Goal: Task Accomplishment & Management: Use online tool/utility

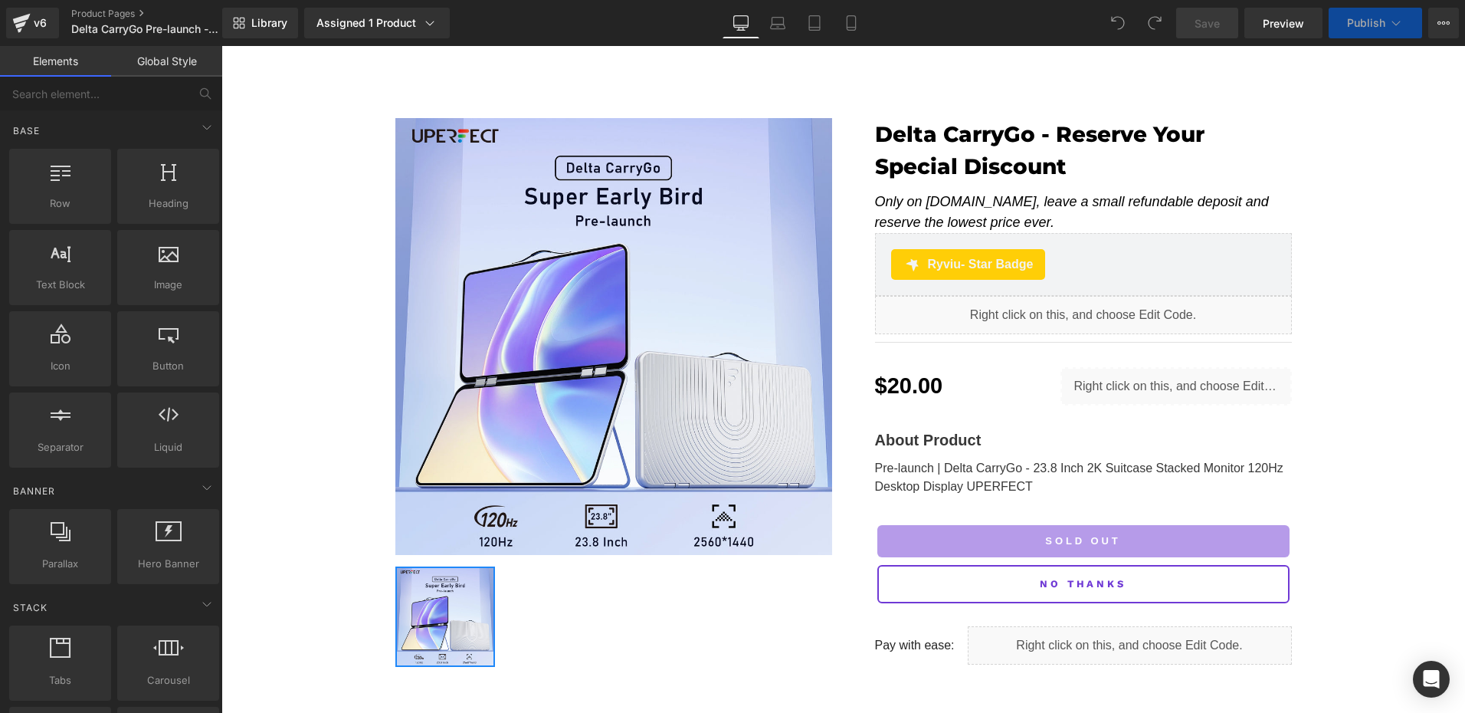
scroll to position [230, 0]
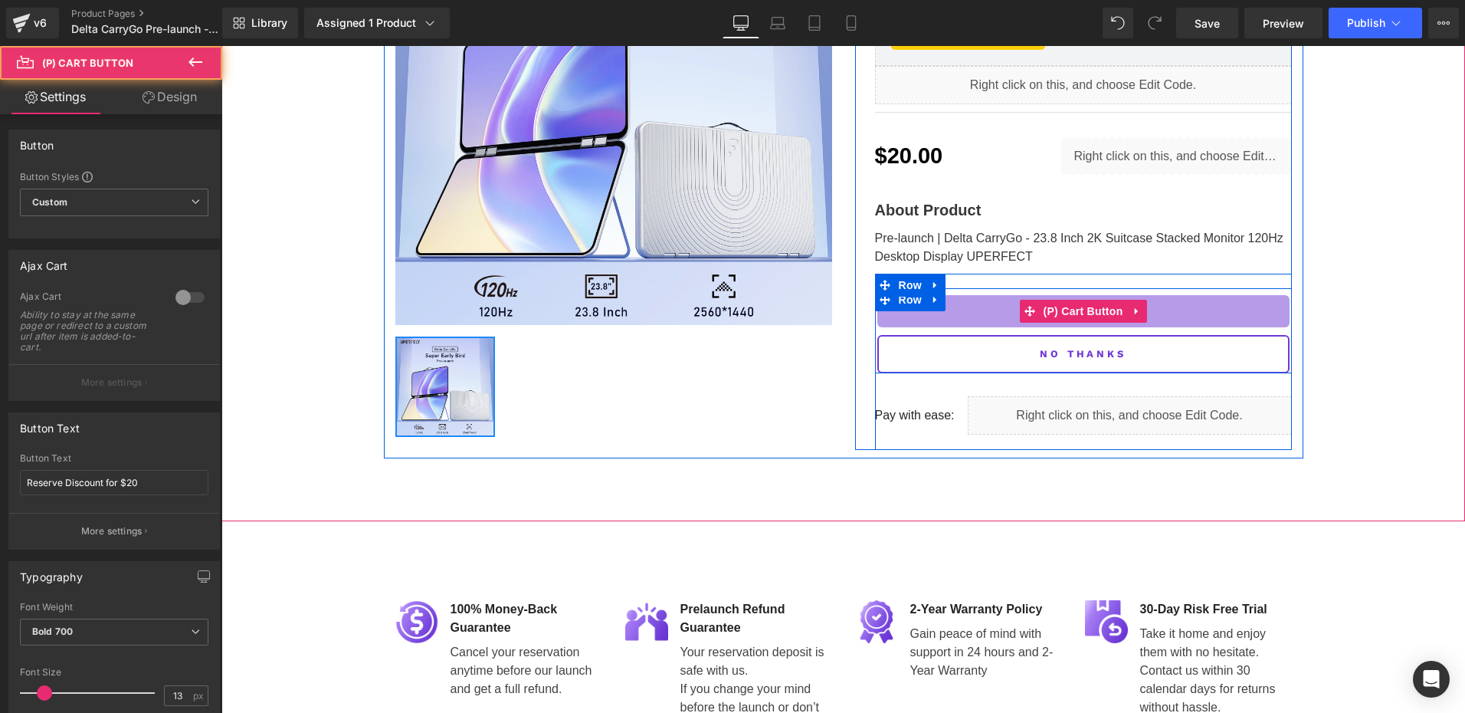
click at [1076, 305] on span "(P) Cart Button" at bounding box center [1082, 311] width 87 height 23
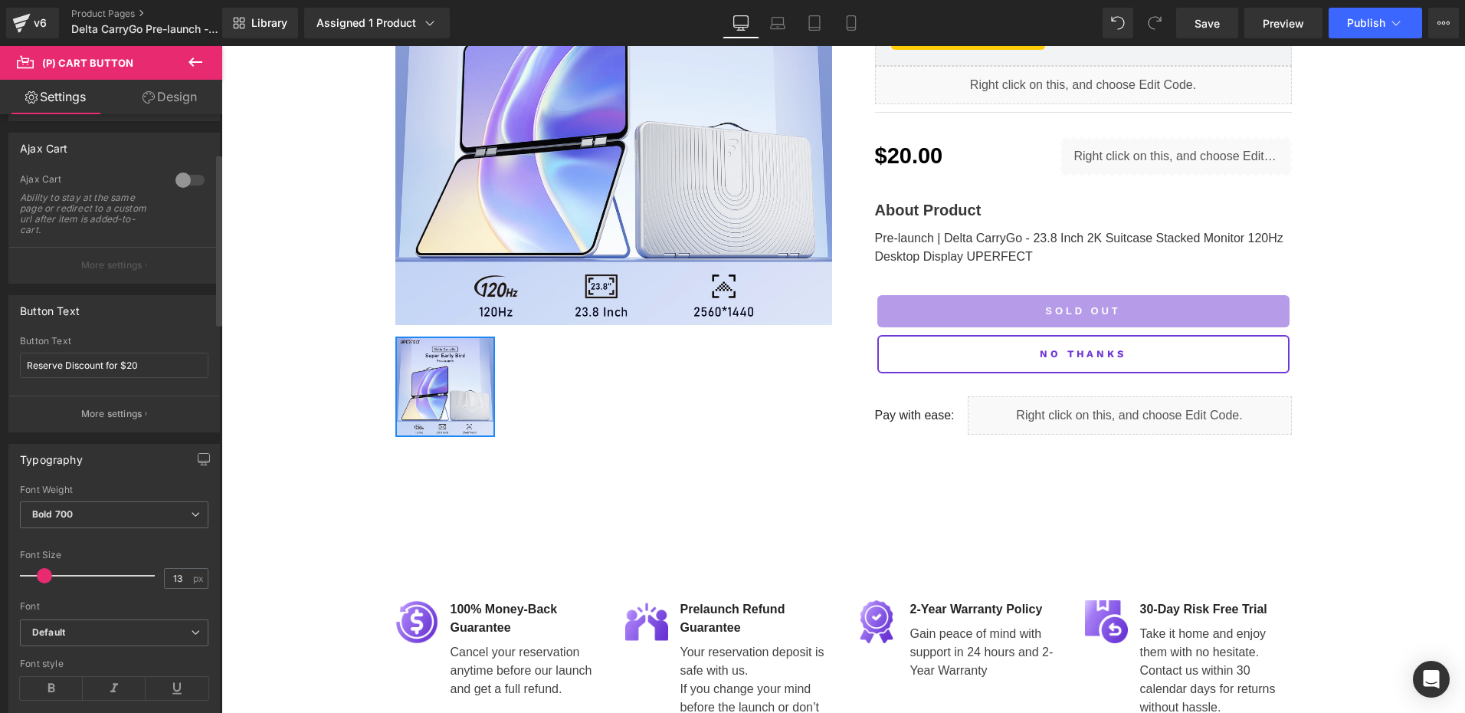
scroll to position [153, 0]
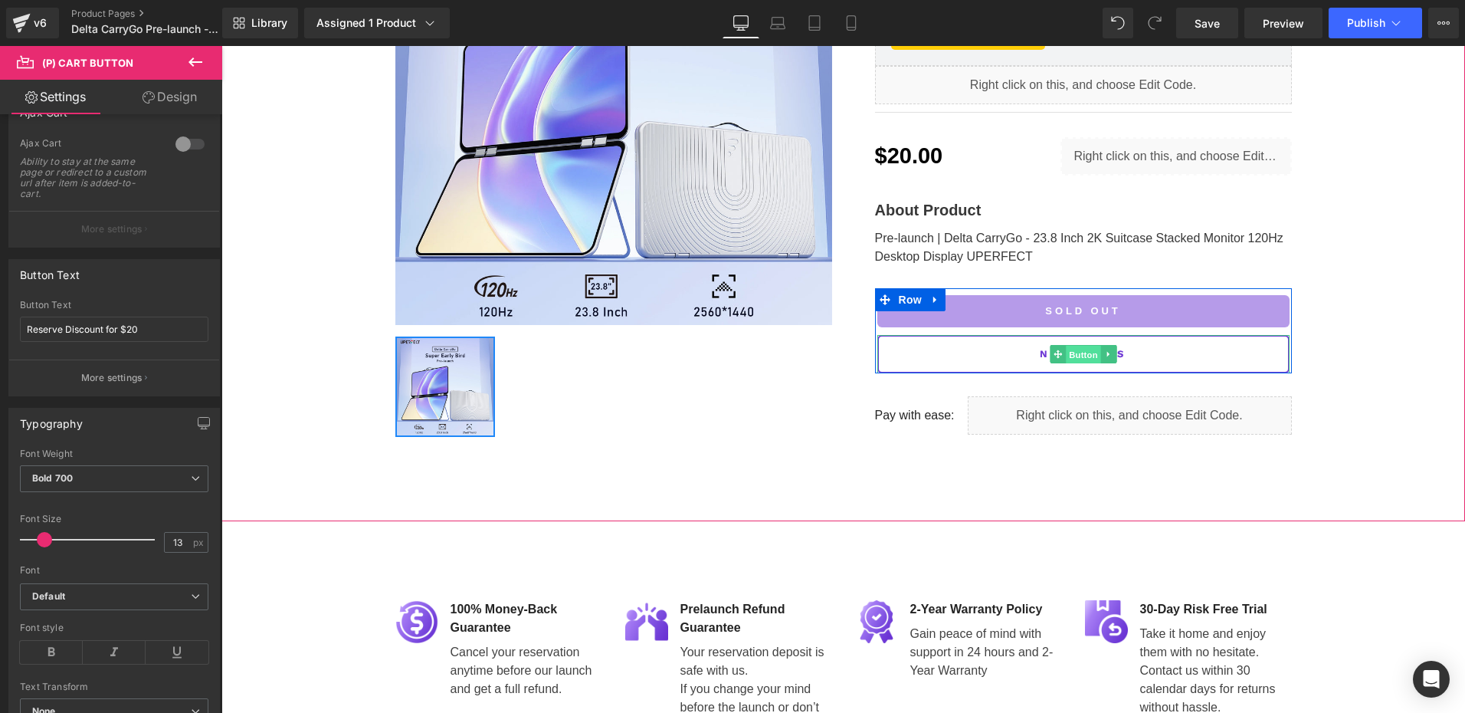
click at [1078, 352] on span "Button" at bounding box center [1083, 355] width 35 height 18
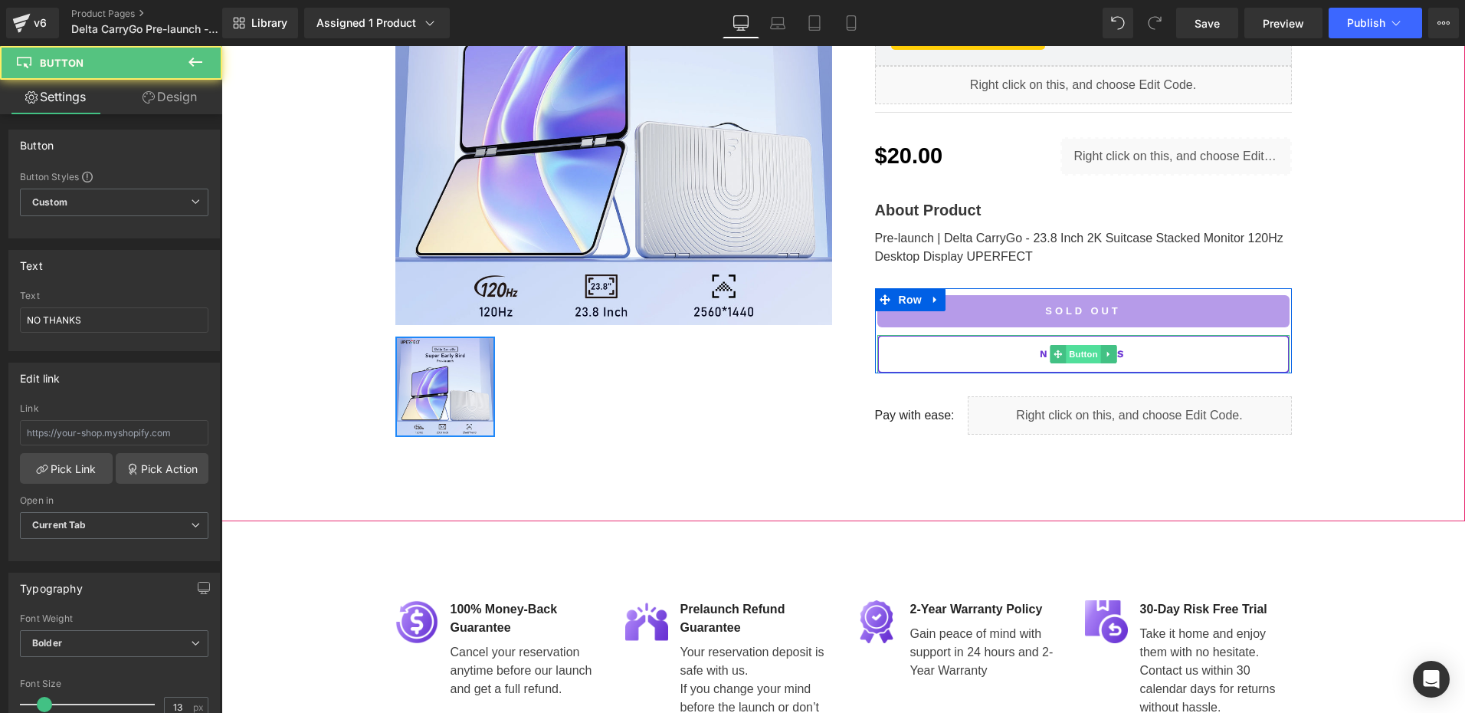
click at [1081, 355] on span "Button" at bounding box center [1083, 354] width 35 height 18
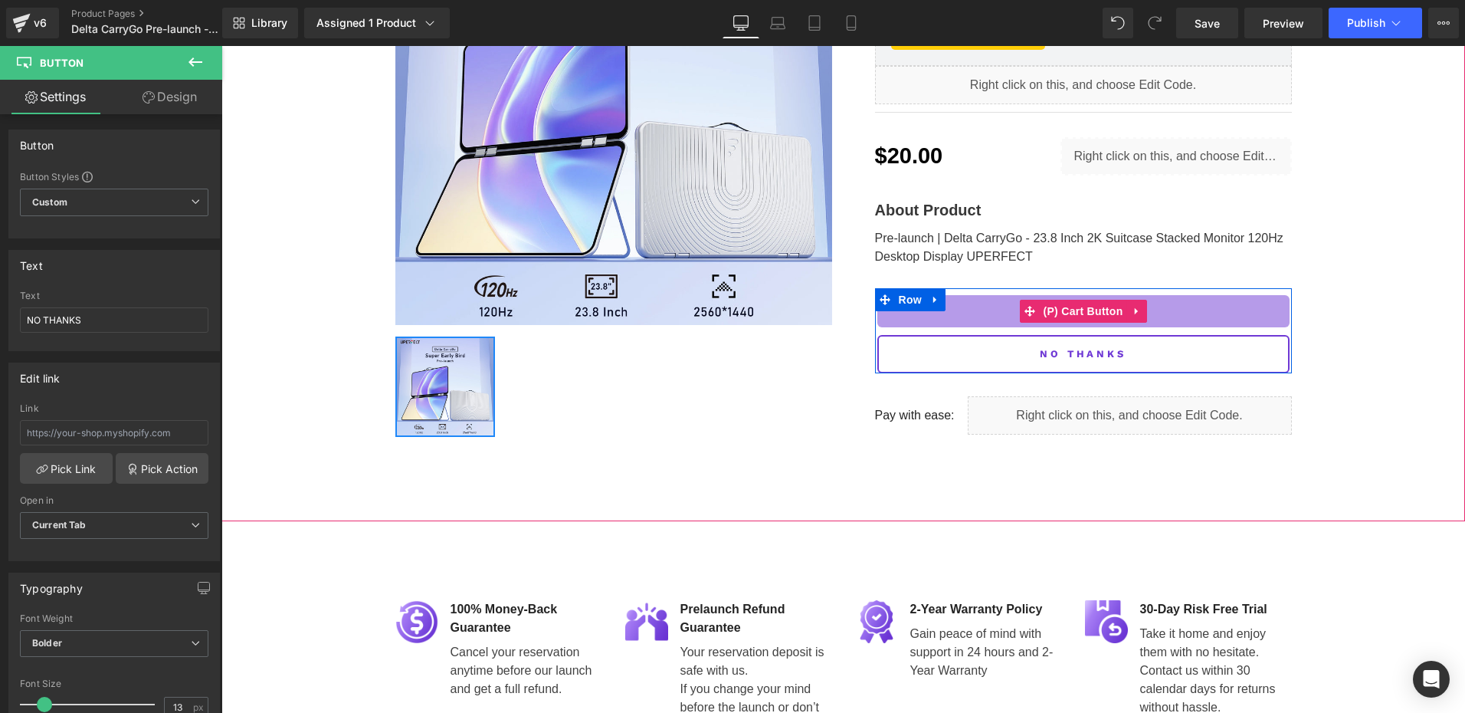
click at [1080, 310] on span "(P) Cart Button" at bounding box center [1082, 311] width 87 height 23
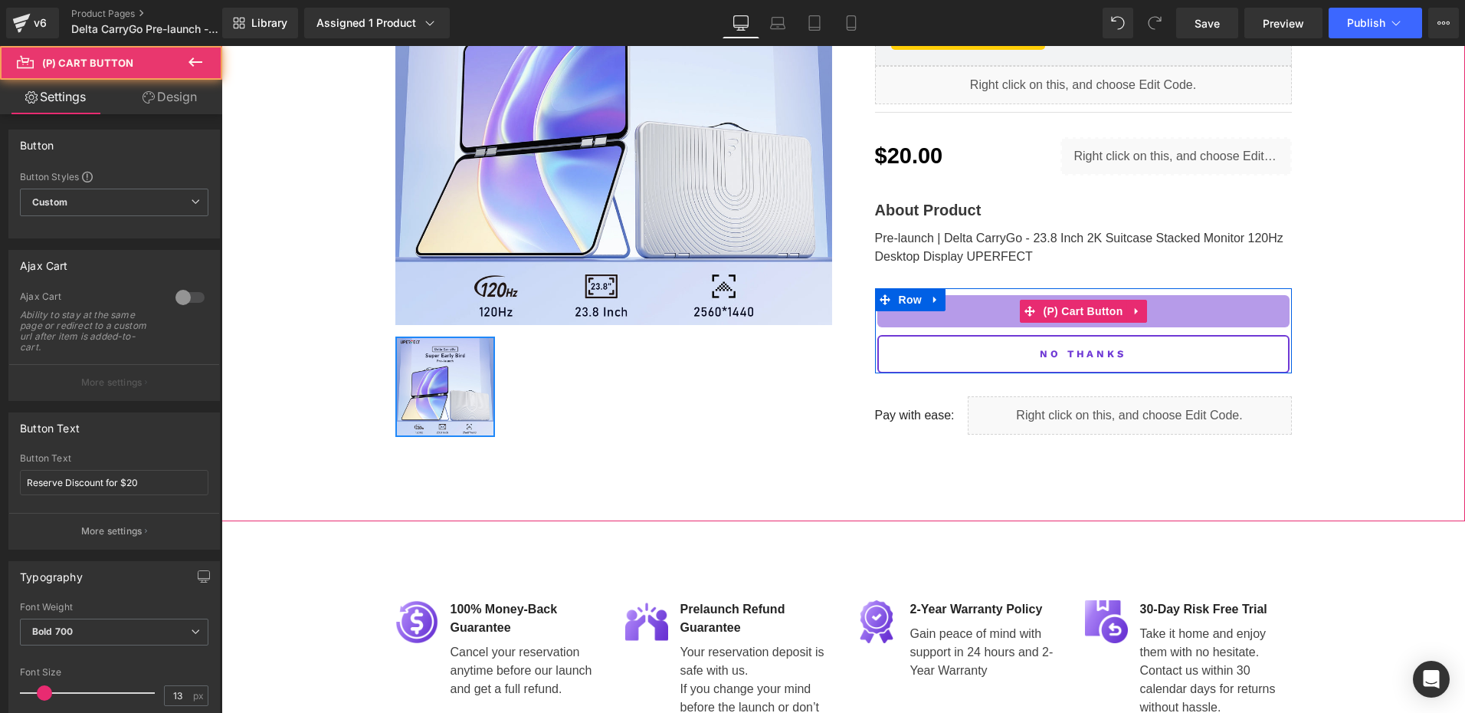
click at [1080, 310] on span "(P) Cart Button" at bounding box center [1082, 311] width 87 height 23
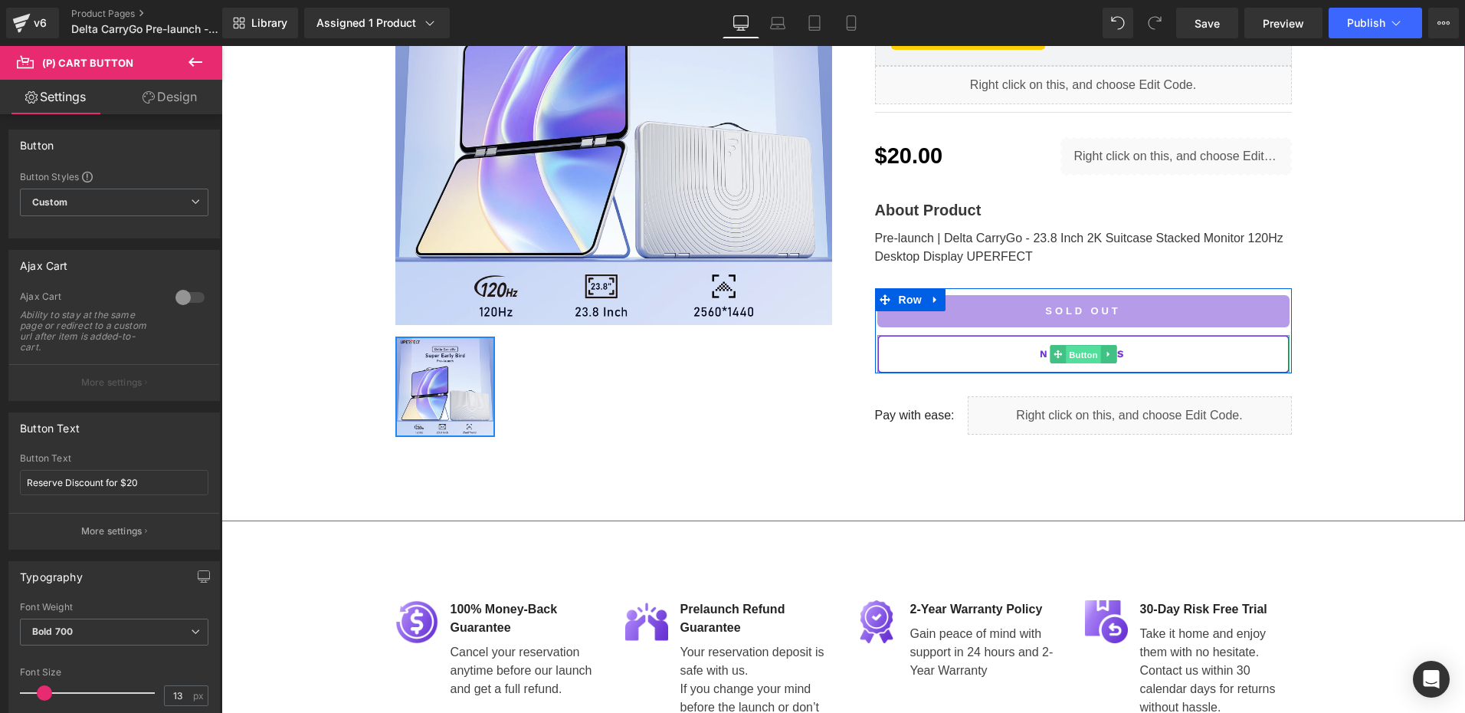
click at [1067, 352] on span "Button" at bounding box center [1083, 355] width 35 height 18
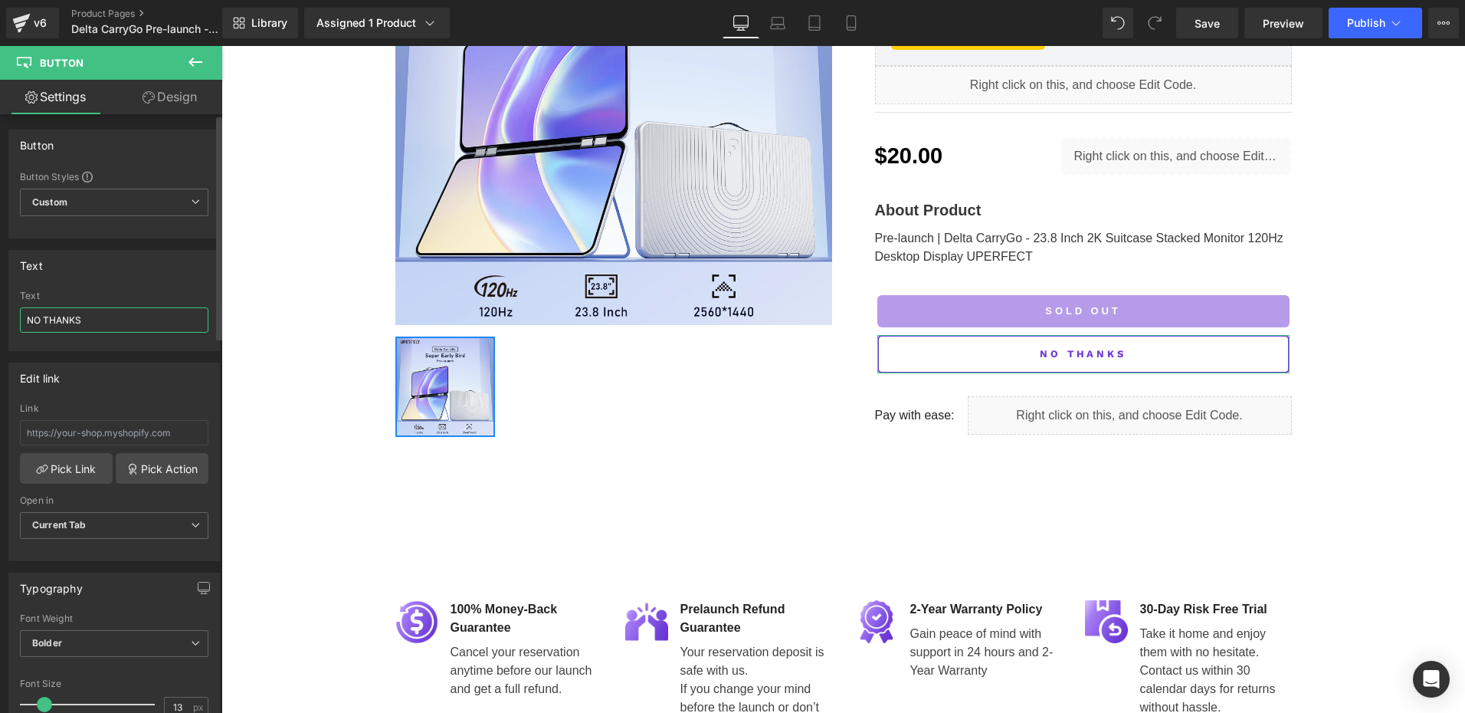
drag, startPoint x: 40, startPoint y: 319, endPoint x: 32, endPoint y: 319, distance: 7.7
click at [32, 319] on input "NO THANKS" at bounding box center [114, 319] width 188 height 25
type input "NO THANKS"
click at [1213, 20] on span "Save" at bounding box center [1206, 23] width 25 height 16
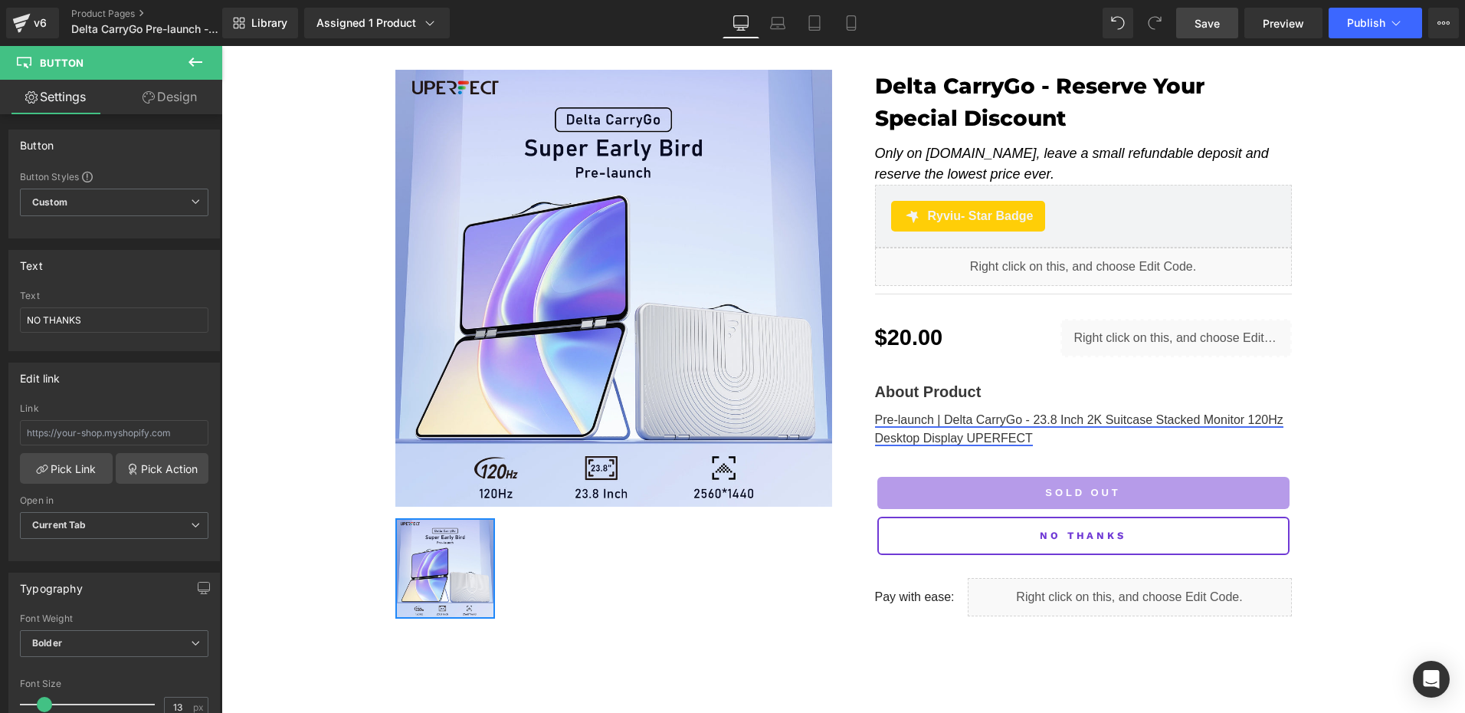
scroll to position [0, 0]
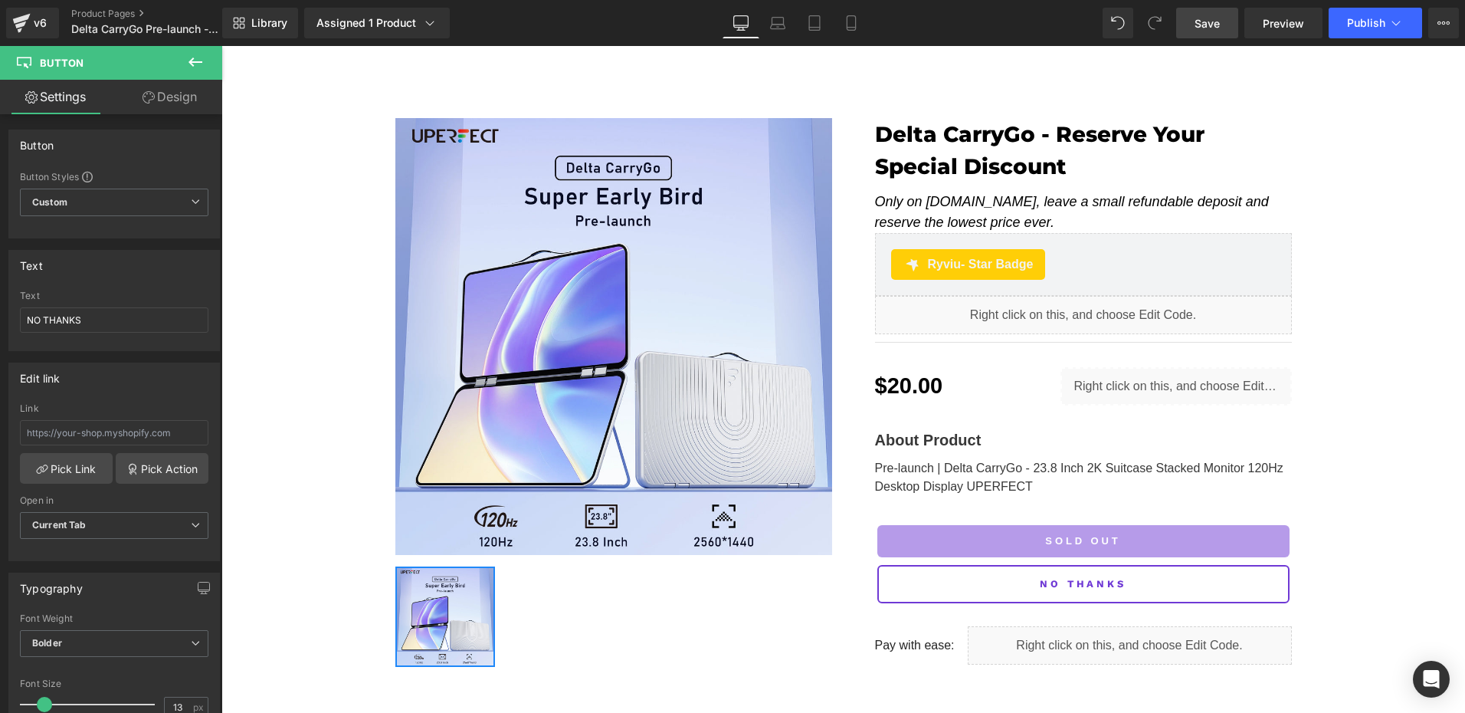
drag, startPoint x: 1206, startPoint y: 24, endPoint x: 854, endPoint y: 48, distance: 353.3
click at [1206, 24] on span "Save" at bounding box center [1206, 23] width 25 height 16
drag, startPoint x: 33, startPoint y: 22, endPoint x: 158, endPoint y: 179, distance: 200.7
click at [33, 22] on div "v6" at bounding box center [40, 23] width 19 height 20
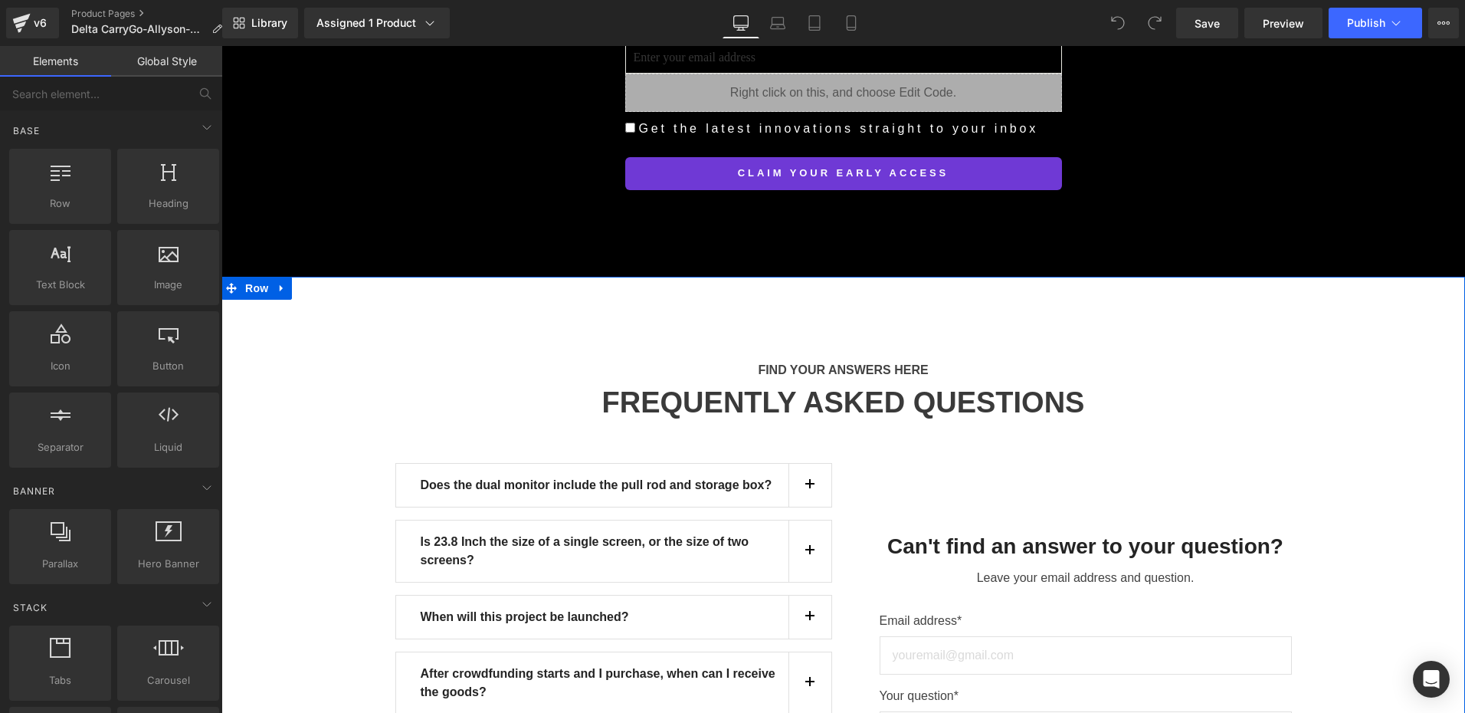
scroll to position [13396, 0]
